Goal: Information Seeking & Learning: Check status

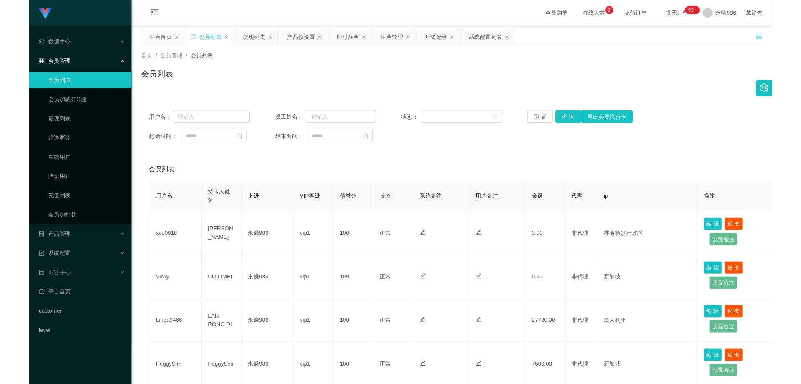
scroll to position [42, 0]
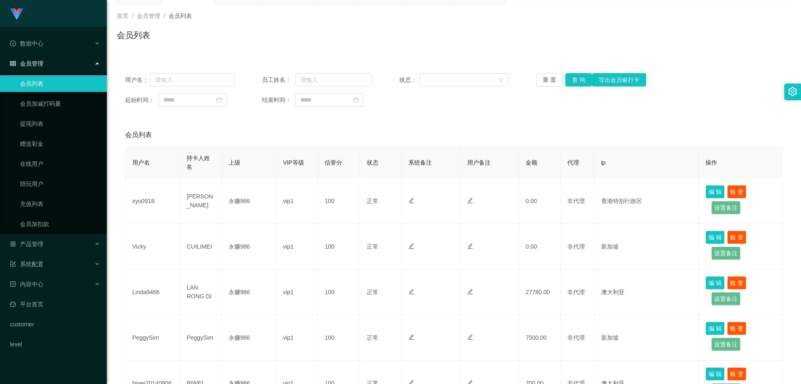
click at [73, 235] on ul "数据中心 会员管理 会员列表 会员加减打码量 提现列表 赠送彩金 在线用户 陪玩用户 充值列表 会员加扣款 产品管理 开奖记录 产品列表 产品预设置 注单管理…" at bounding box center [53, 194] width 107 height 334
click at [68, 246] on div "产品管理" at bounding box center [53, 243] width 107 height 17
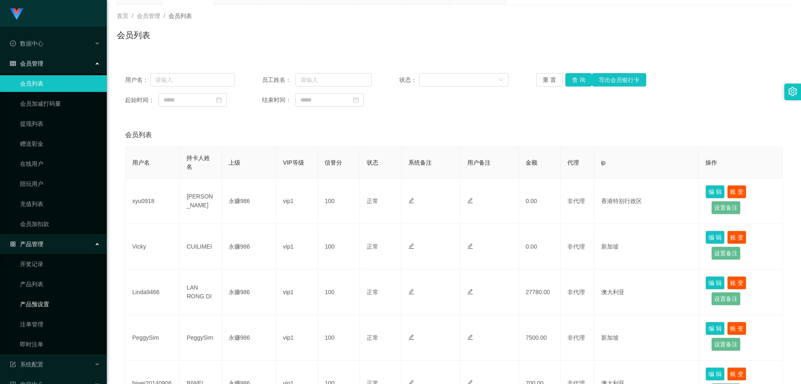
click at [45, 308] on link "产品预设置" at bounding box center [60, 304] width 80 height 17
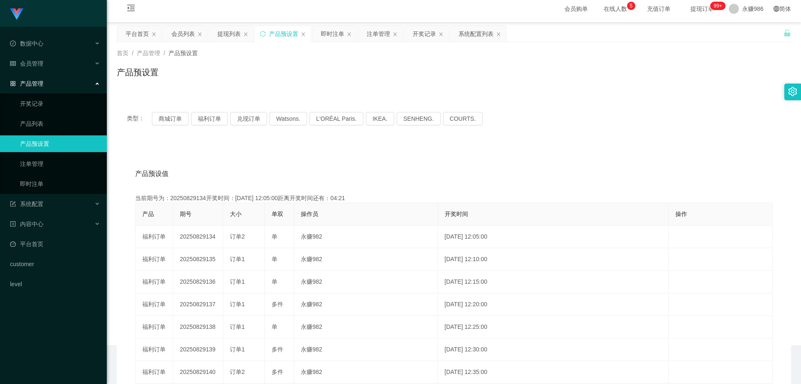
scroll to position [42, 0]
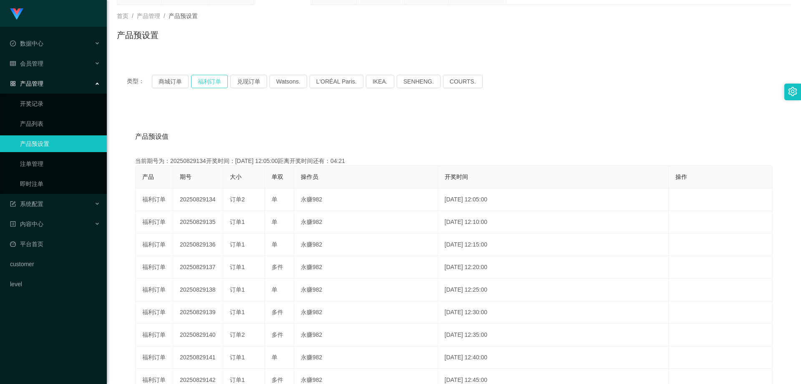
click at [213, 81] on button "福利订单" at bounding box center [209, 81] width 37 height 13
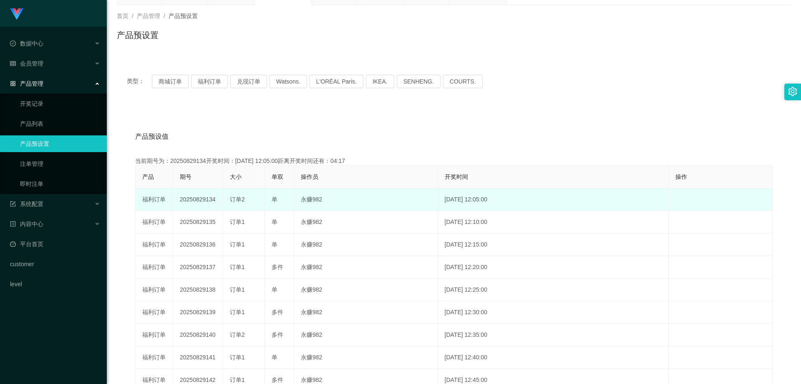
drag, startPoint x: 215, startPoint y: 199, endPoint x: 206, endPoint y: 200, distance: 9.2
click at [206, 200] on td "20250829134" at bounding box center [198, 199] width 50 height 23
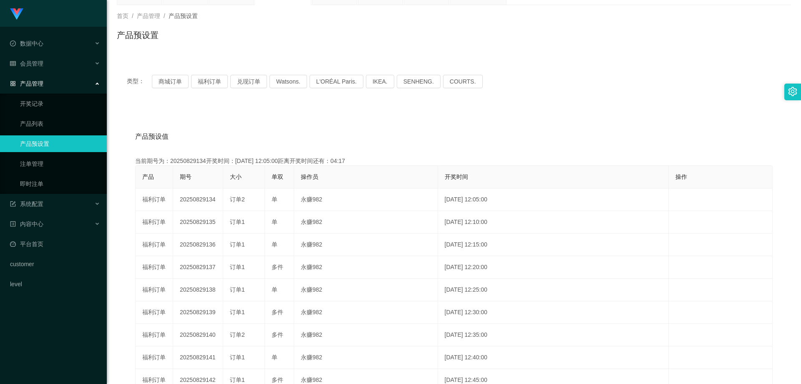
copy td "134"
click at [37, 184] on link "即时注单" at bounding box center [60, 183] width 80 height 17
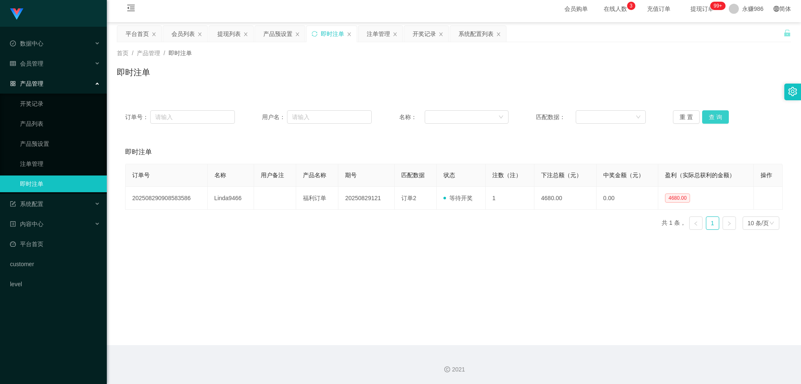
click at [706, 115] on button "查 询" at bounding box center [715, 116] width 27 height 13
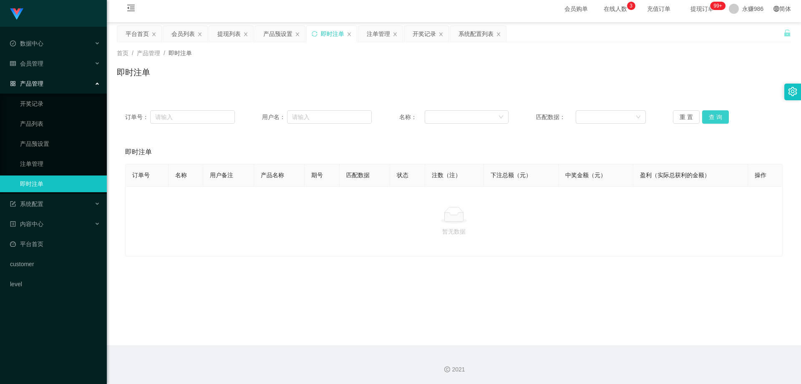
click at [706, 115] on button "查 询" at bounding box center [715, 116] width 27 height 13
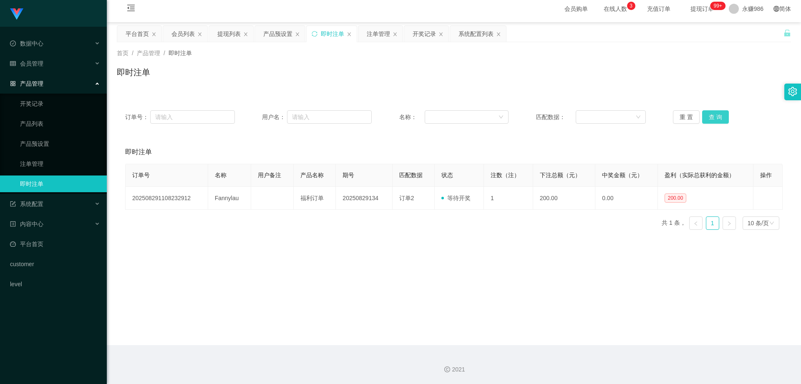
click at [720, 115] on button "查 询" at bounding box center [715, 116] width 27 height 13
click at [706, 114] on button "查 询" at bounding box center [715, 116] width 27 height 13
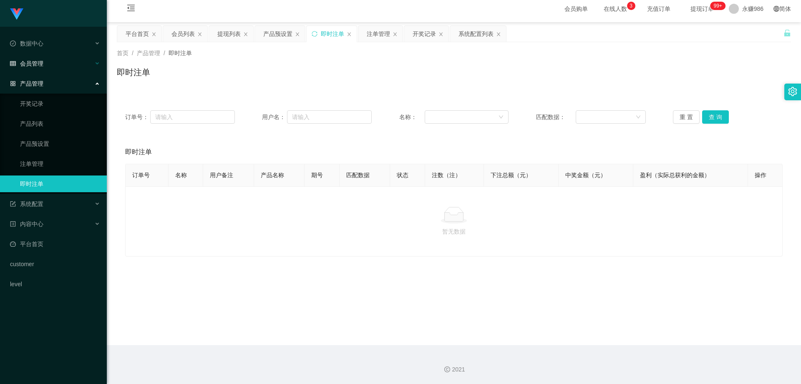
click at [51, 70] on div "会员管理" at bounding box center [53, 63] width 107 height 17
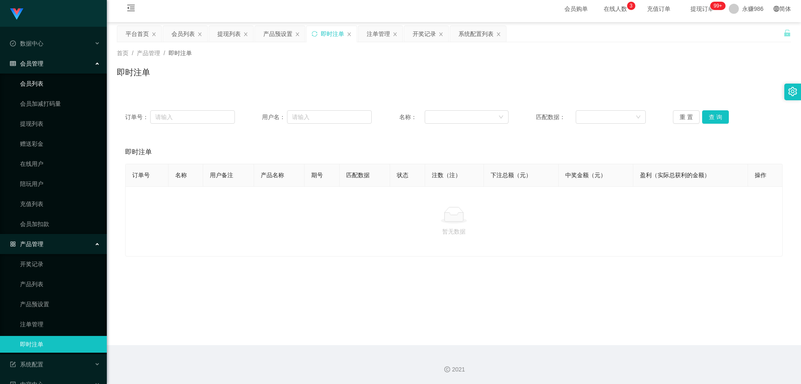
click at [52, 88] on link "会员列表" at bounding box center [60, 83] width 80 height 17
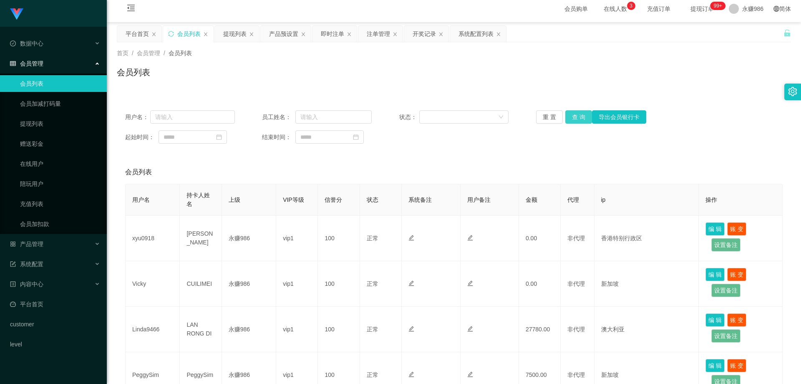
click at [578, 118] on button "查 询" at bounding box center [579, 116] width 27 height 13
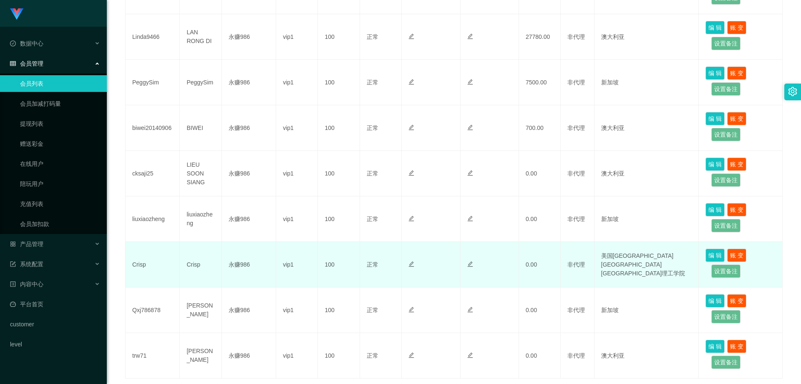
scroll to position [357, 0]
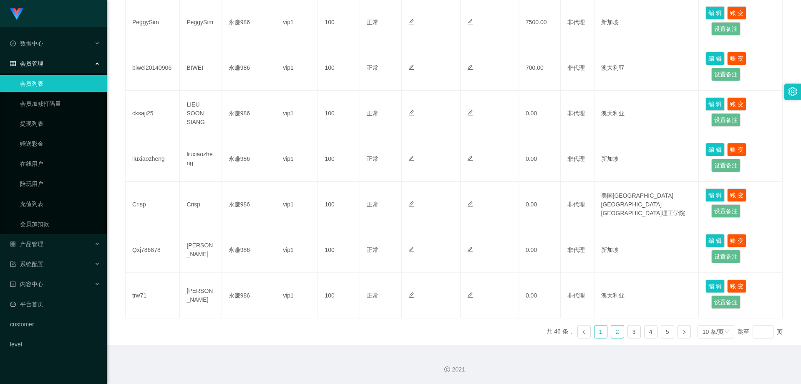
click at [598, 331] on link "1" at bounding box center [601, 331] width 13 height 13
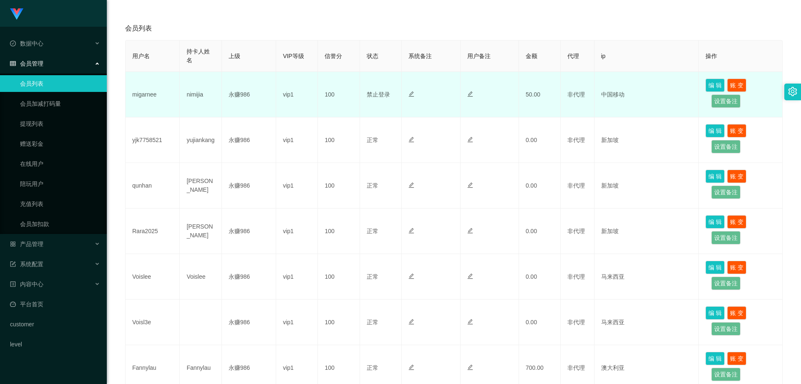
scroll to position [106, 0]
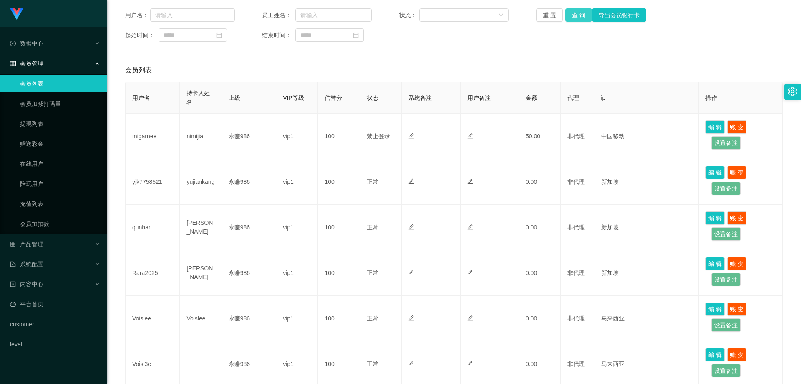
click at [578, 14] on button "查 询" at bounding box center [579, 14] width 27 height 13
click at [571, 20] on button "查 询" at bounding box center [579, 14] width 27 height 13
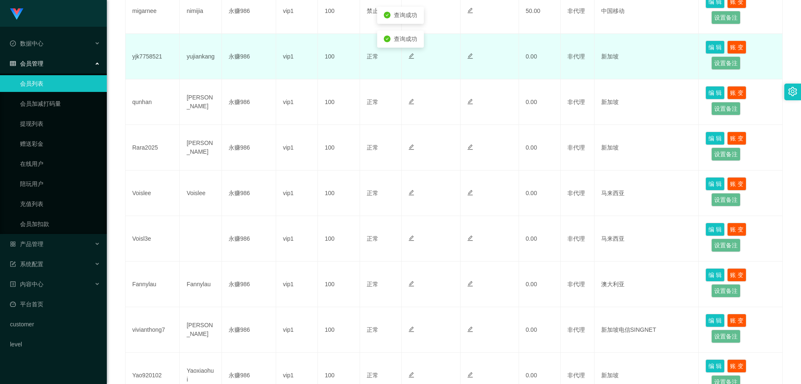
scroll to position [273, 0]
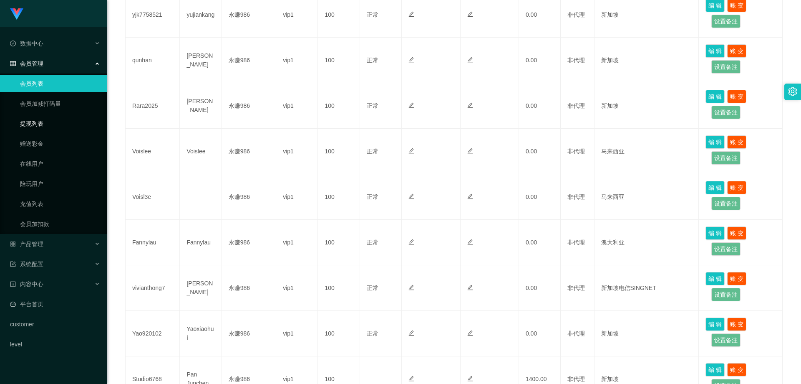
click at [40, 121] on link "提现列表" at bounding box center [60, 123] width 80 height 17
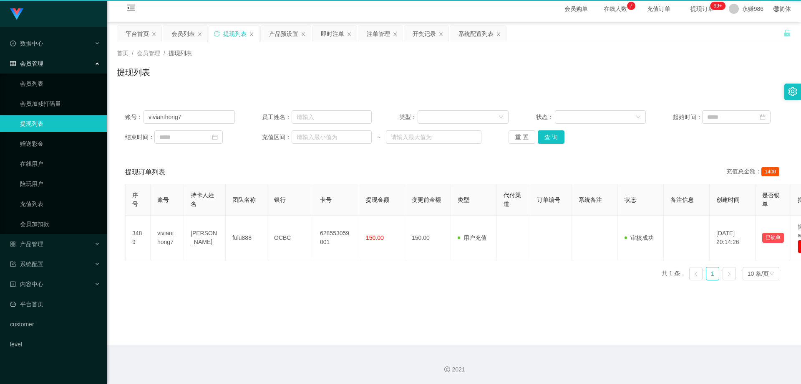
scroll to position [5, 0]
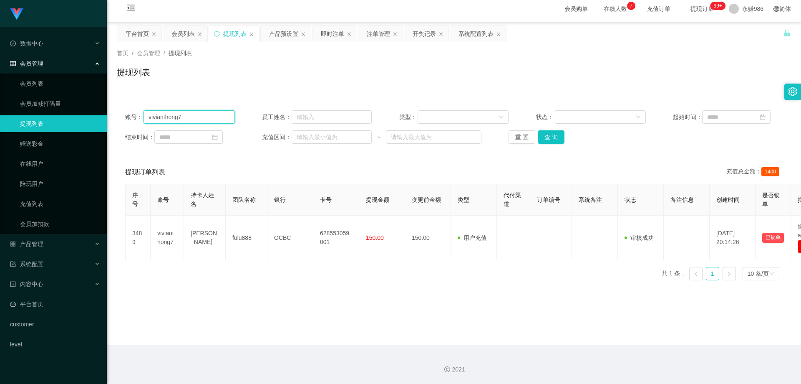
click at [190, 117] on input "vivianthong7" at bounding box center [189, 116] width 91 height 13
drag, startPoint x: 526, startPoint y: 144, endPoint x: 534, endPoint y: 144, distance: 7.9
click at [528, 144] on div "账号： 员工姓名： 类型： 状态： 起始时间： 结束时间： 充值区间： ~ 重 置 查 询" at bounding box center [454, 127] width 675 height 50
click at [548, 141] on button "查 询" at bounding box center [551, 136] width 27 height 13
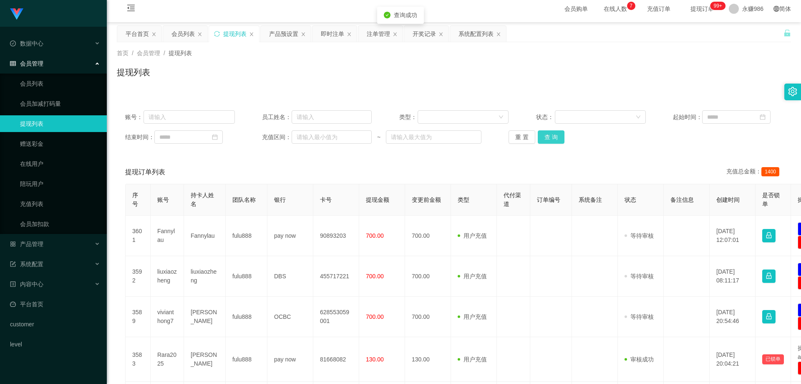
scroll to position [46, 0]
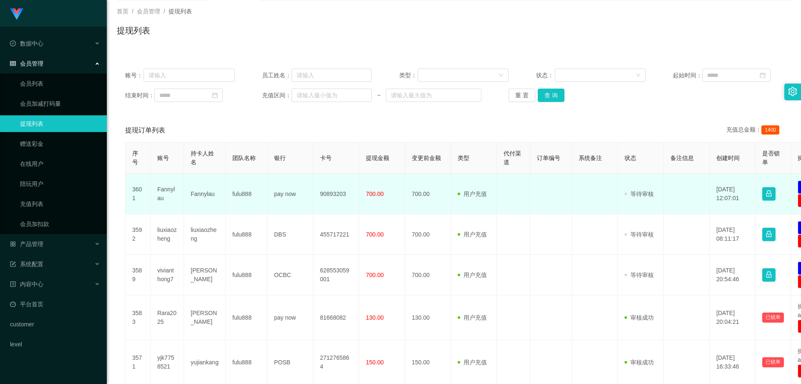
click at [200, 193] on td "Fannylau" at bounding box center [205, 194] width 42 height 40
copy td "Fannylau"
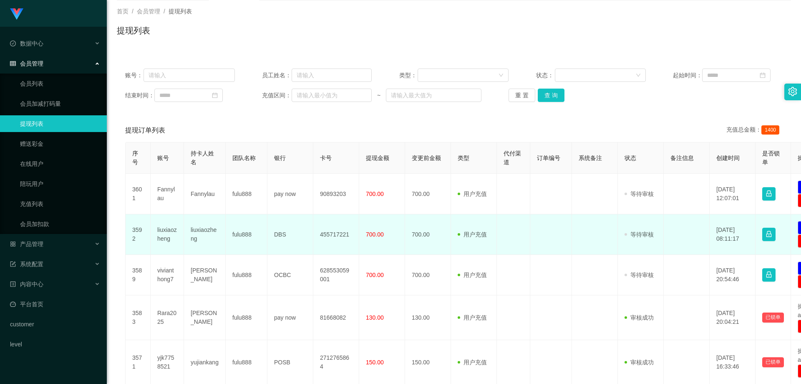
click at [195, 230] on td "liuxiaozheng" at bounding box center [205, 234] width 42 height 40
copy td "liuxiaozheng"
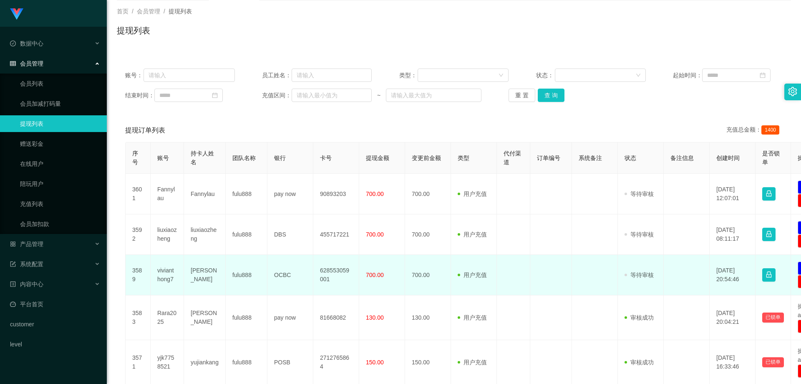
click at [195, 269] on td "[PERSON_NAME]" at bounding box center [205, 275] width 42 height 40
copy td "[PERSON_NAME]"
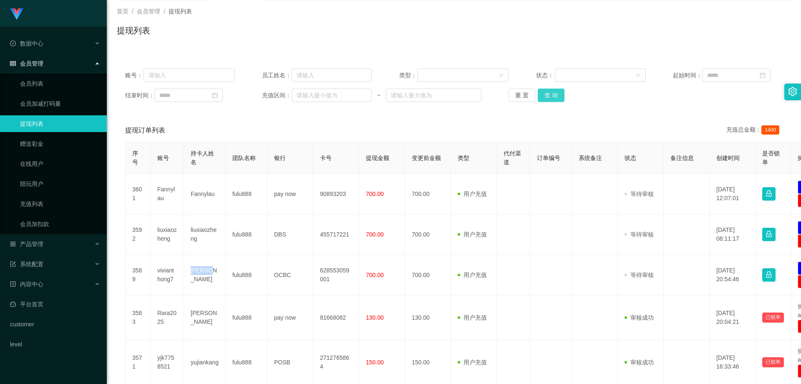
click at [546, 99] on button "查 询" at bounding box center [551, 94] width 27 height 13
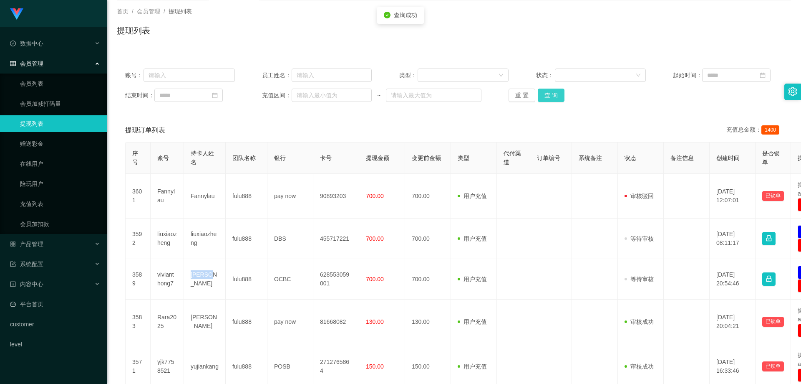
click at [546, 97] on button "查 询" at bounding box center [551, 94] width 27 height 13
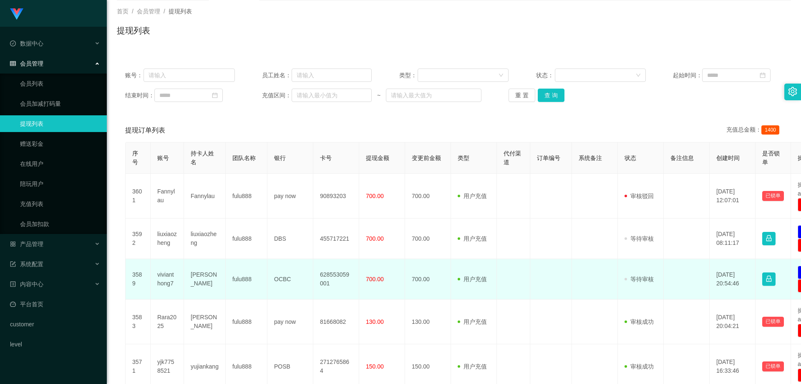
click at [166, 281] on td "vivianthong7" at bounding box center [167, 279] width 33 height 40
copy td "vivianthong7"
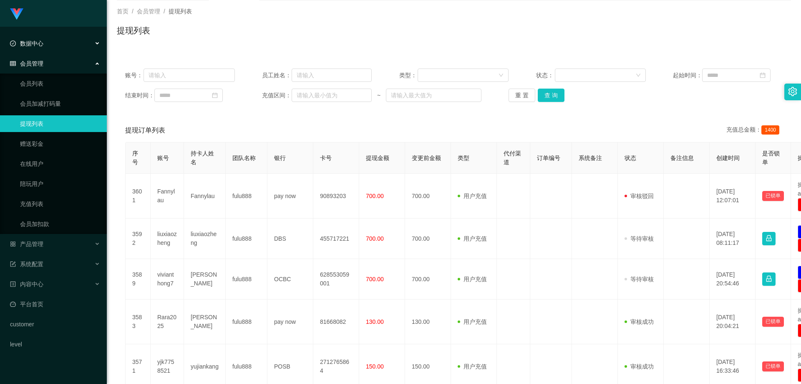
click at [29, 43] on span "数据中心" at bounding box center [26, 43] width 33 height 7
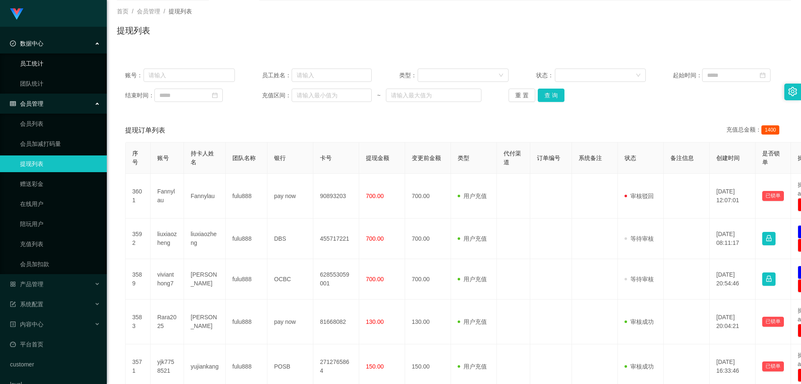
click at [40, 66] on link "员工统计" at bounding box center [60, 63] width 80 height 17
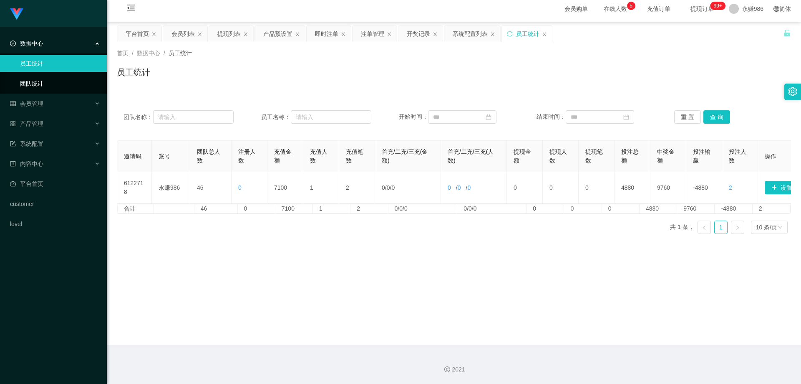
click at [35, 85] on link "团队统计" at bounding box center [60, 83] width 80 height 17
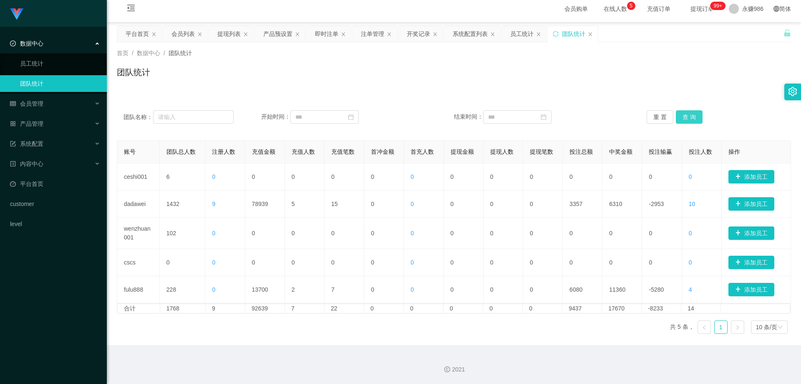
click at [682, 113] on button "查 询" at bounding box center [689, 116] width 27 height 13
click at [687, 111] on button "查 询" at bounding box center [689, 116] width 27 height 13
